Goal: Navigation & Orientation: Go to known website

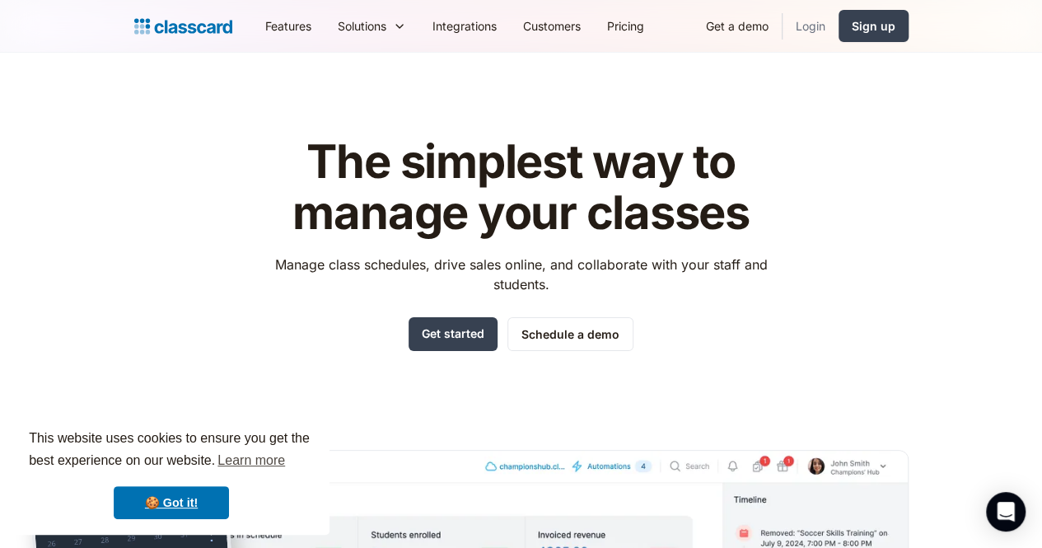
click at [838, 18] on link "Login" at bounding box center [810, 25] width 56 height 37
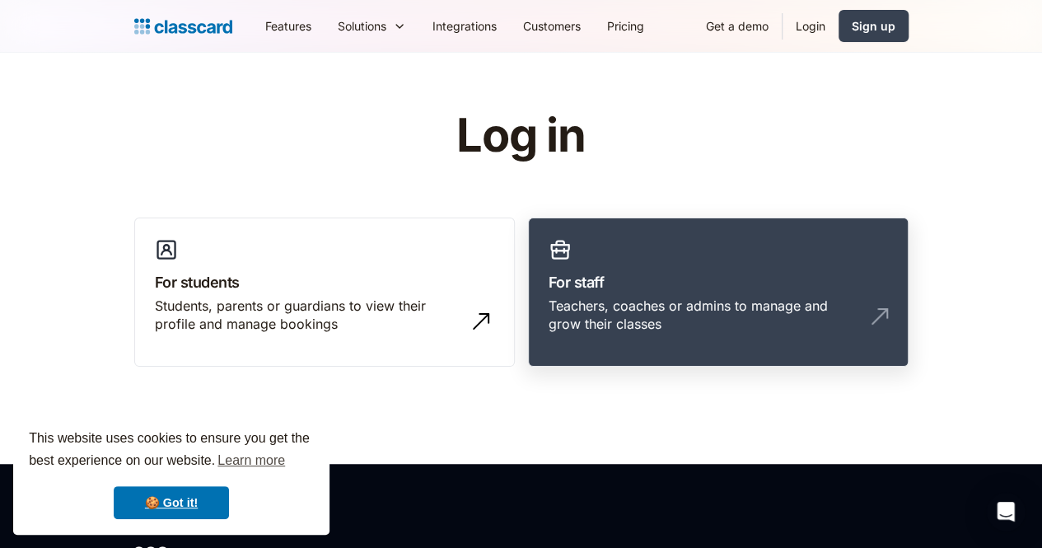
click at [766, 258] on link "For staff Teachers, coaches or admins to manage and grow their classes" at bounding box center [718, 292] width 380 height 150
